Goal: Task Accomplishment & Management: Manage account settings

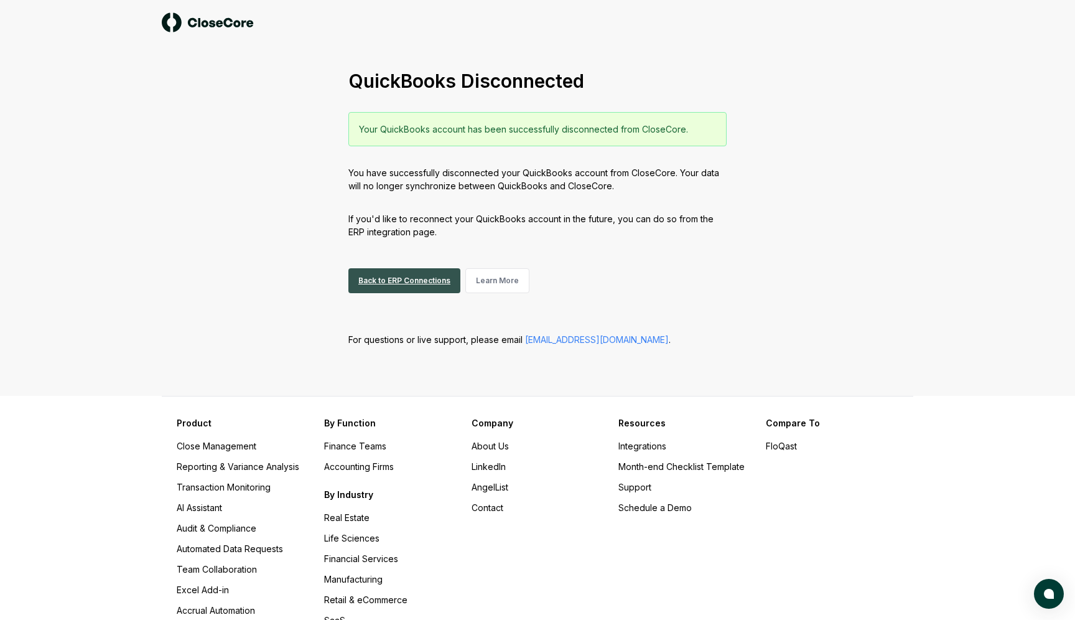
click at [419, 285] on link "Back to ERP Connections" at bounding box center [404, 280] width 112 height 25
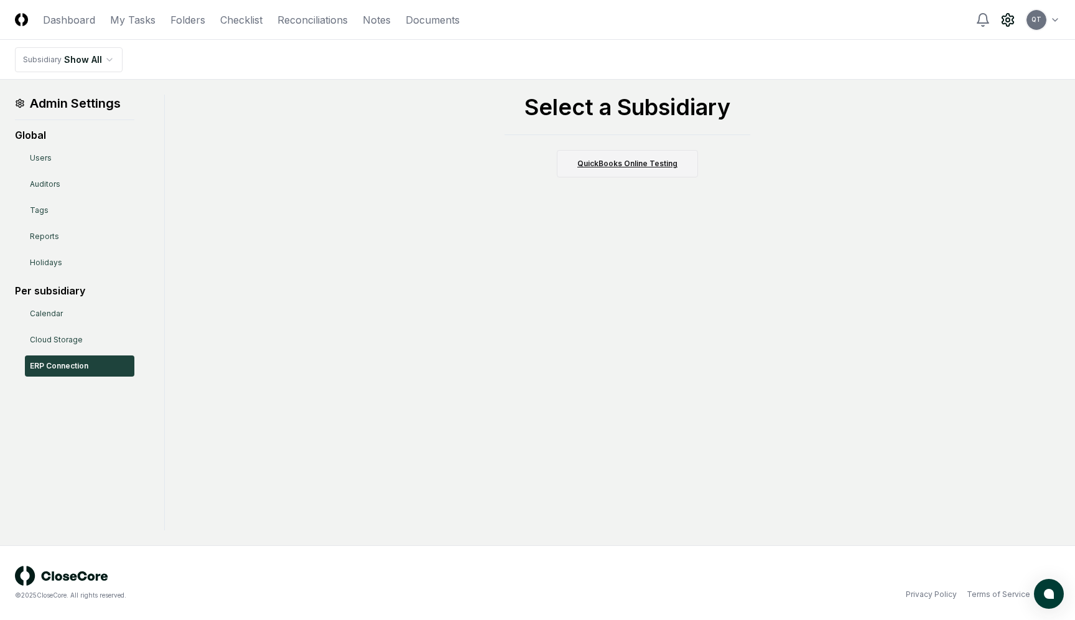
click at [637, 168] on link "QuickBooks Online Testing" at bounding box center [627, 163] width 141 height 27
